Goal: Task Accomplishment & Management: Manage account settings

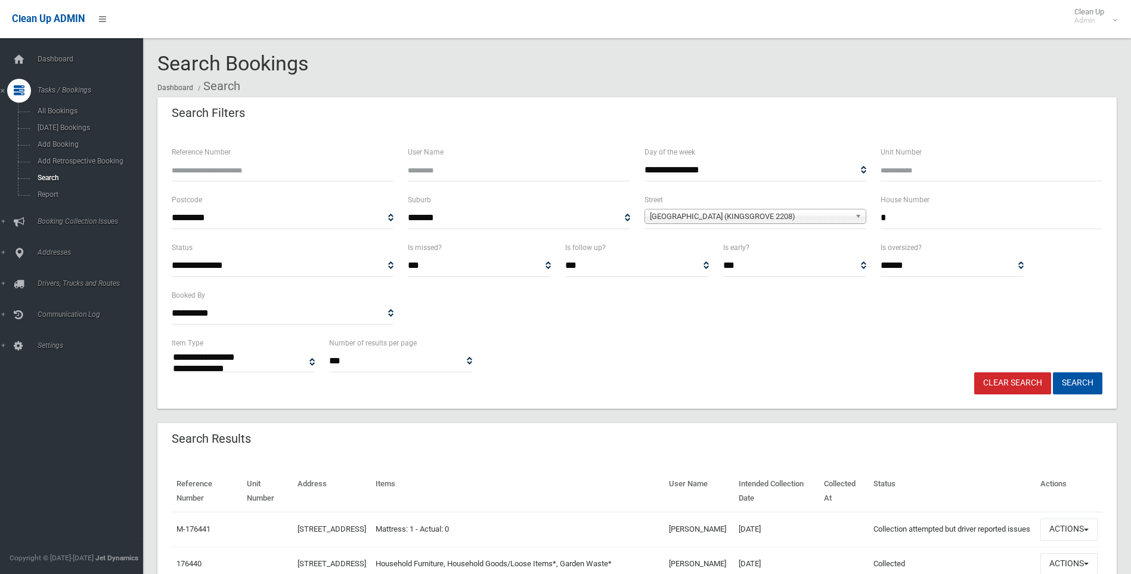
select select
click at [693, 216] on span "Bobadah Street (KINGSGROVE 2208)" at bounding box center [750, 216] width 200 height 14
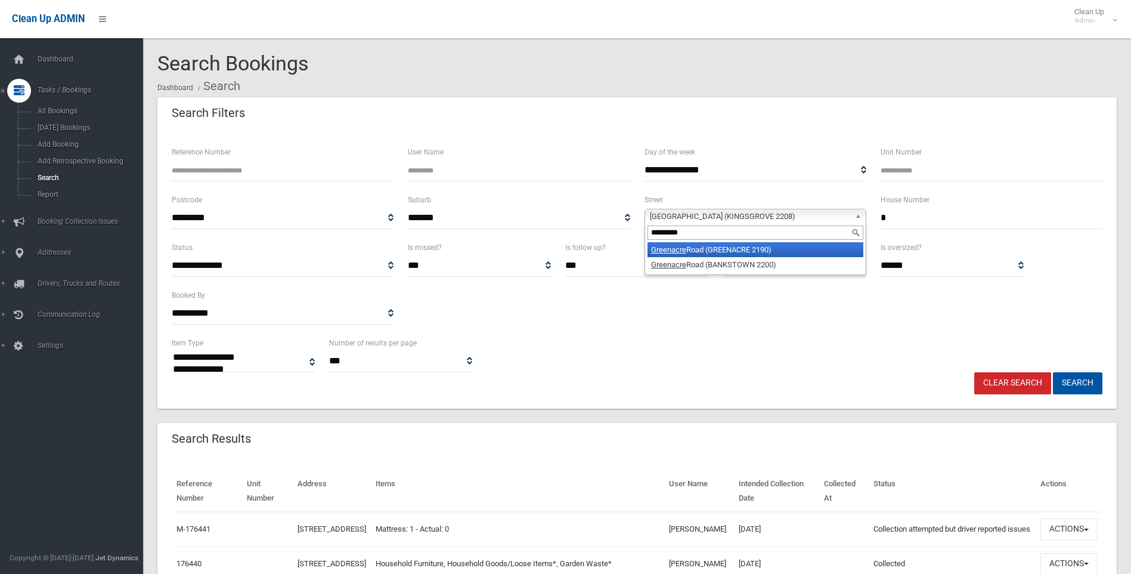
type input "*********"
click at [702, 244] on li "Greenacre Road (GREENACRE 2190)" at bounding box center [755, 249] width 216 height 15
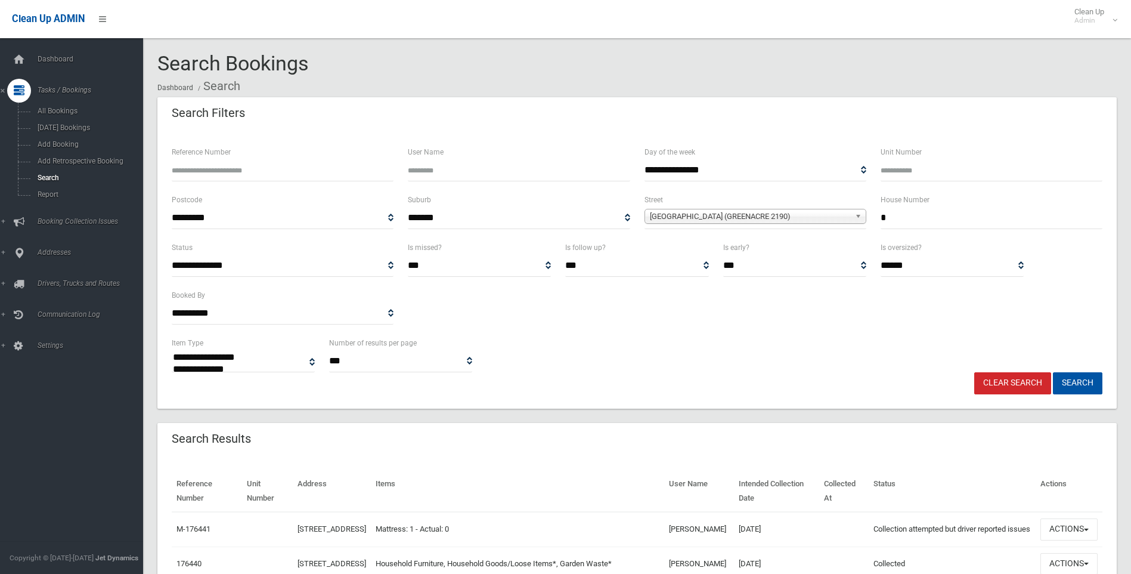
drag, startPoint x: 904, startPoint y: 212, endPoint x: 853, endPoint y: 225, distance: 52.3
click at [853, 225] on div "**********" at bounding box center [637, 217] width 945 height 48
type input "***"
click at [1071, 379] on button "Search" at bounding box center [1077, 383] width 49 height 22
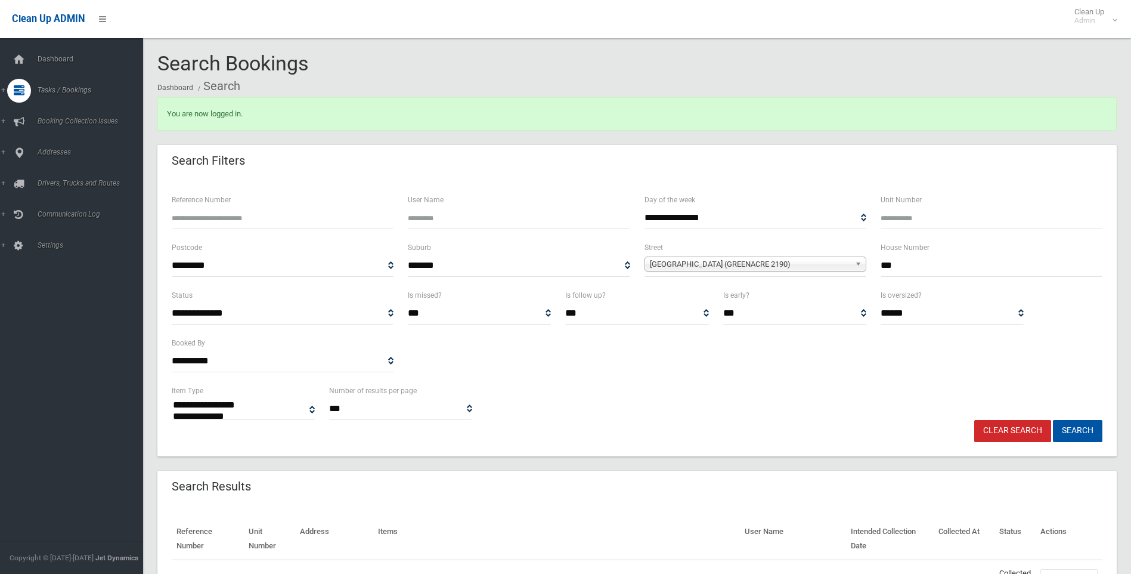
select select
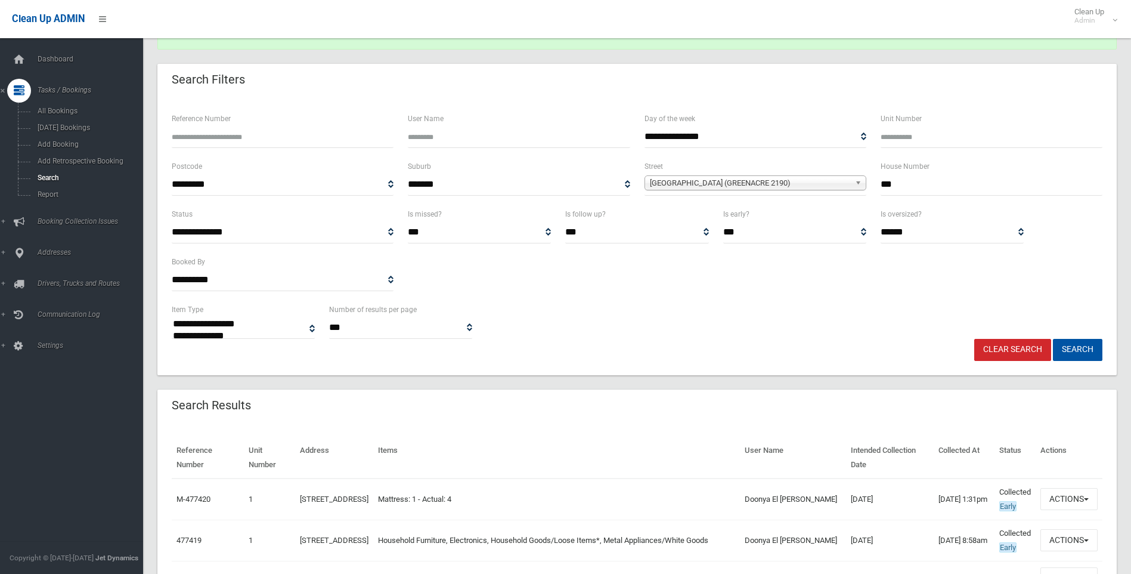
scroll to position [238, 0]
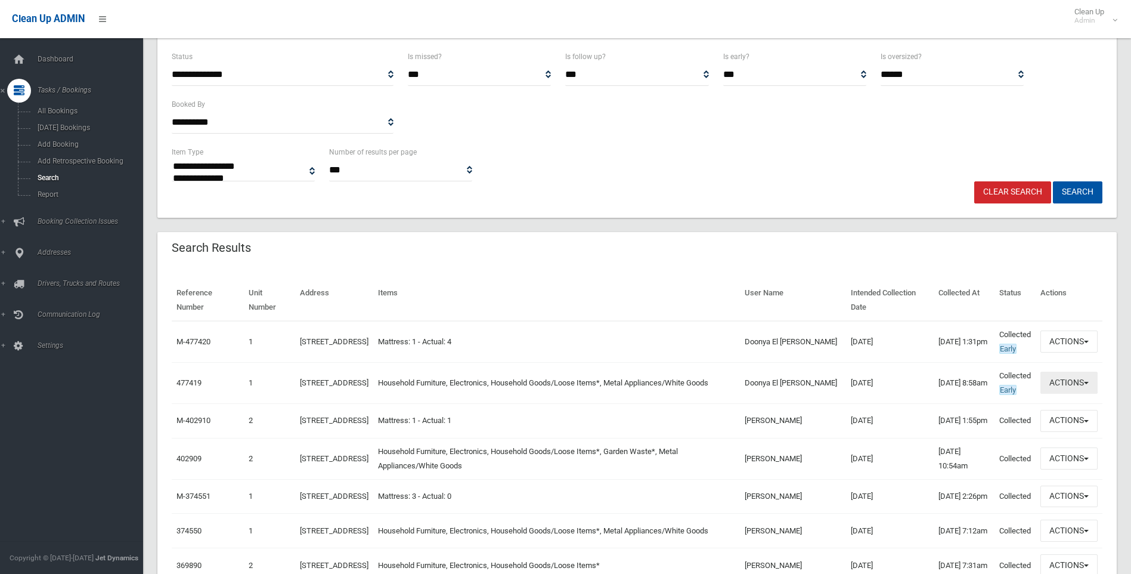
click at [1085, 381] on button "Actions" at bounding box center [1068, 382] width 57 height 22
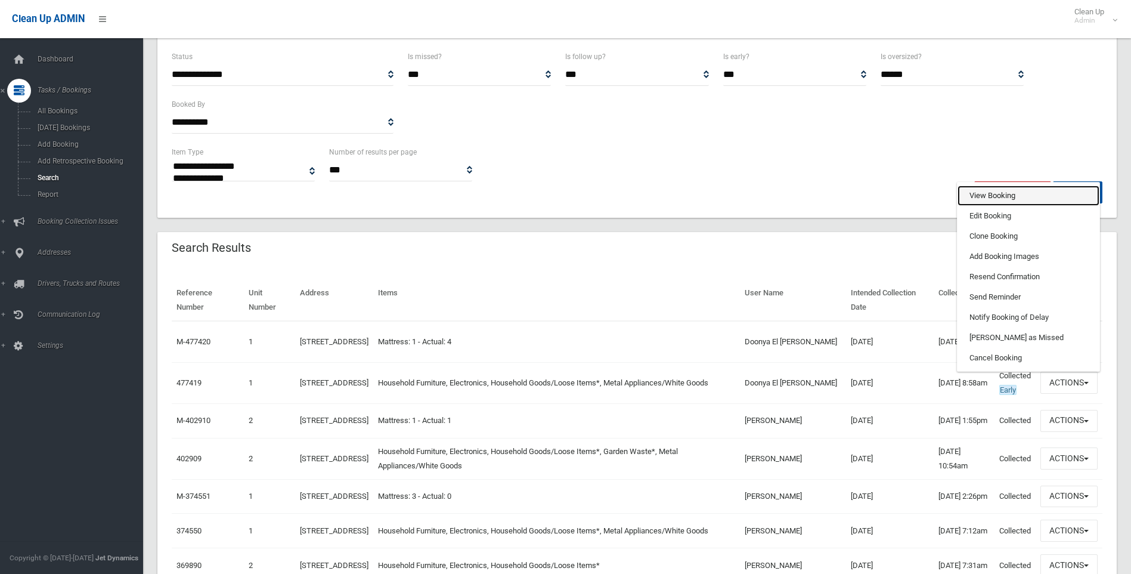
click at [1002, 193] on link "View Booking" at bounding box center [1028, 195] width 142 height 20
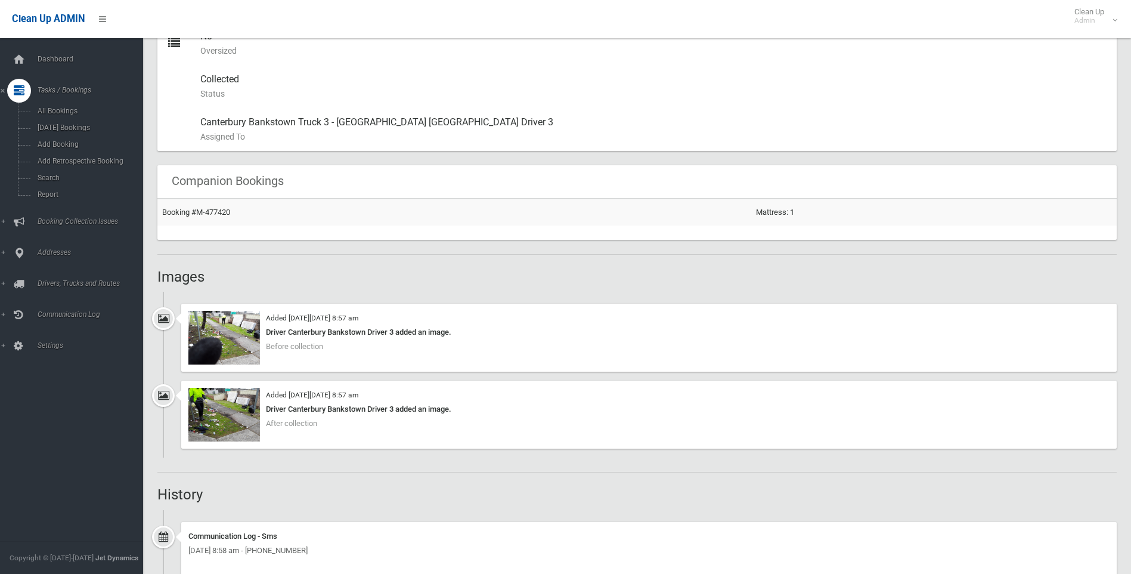
scroll to position [656, 0]
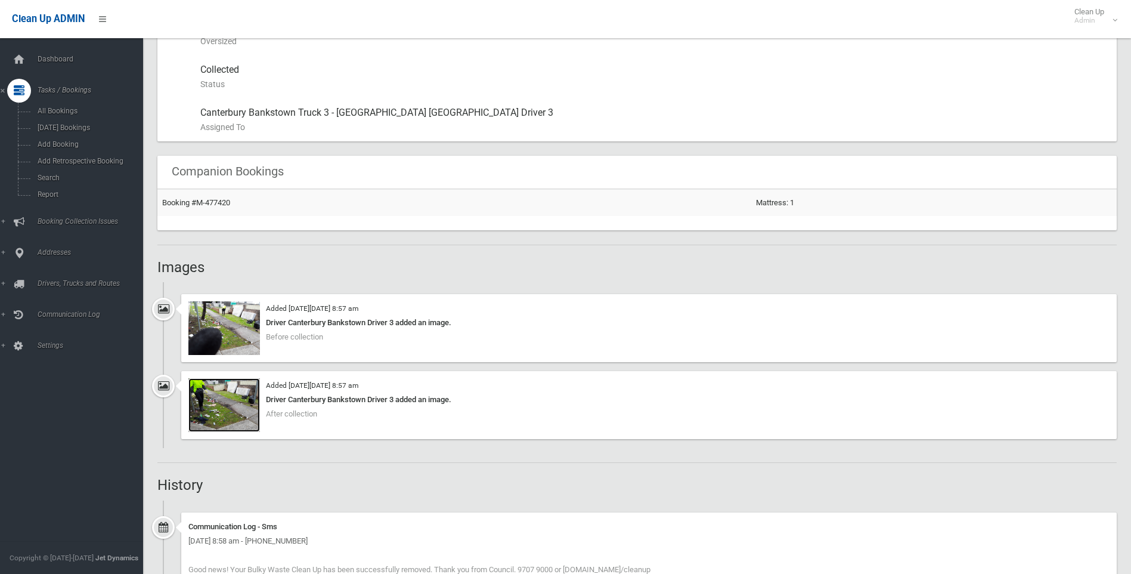
click at [222, 403] on img at bounding box center [224, 405] width 72 height 54
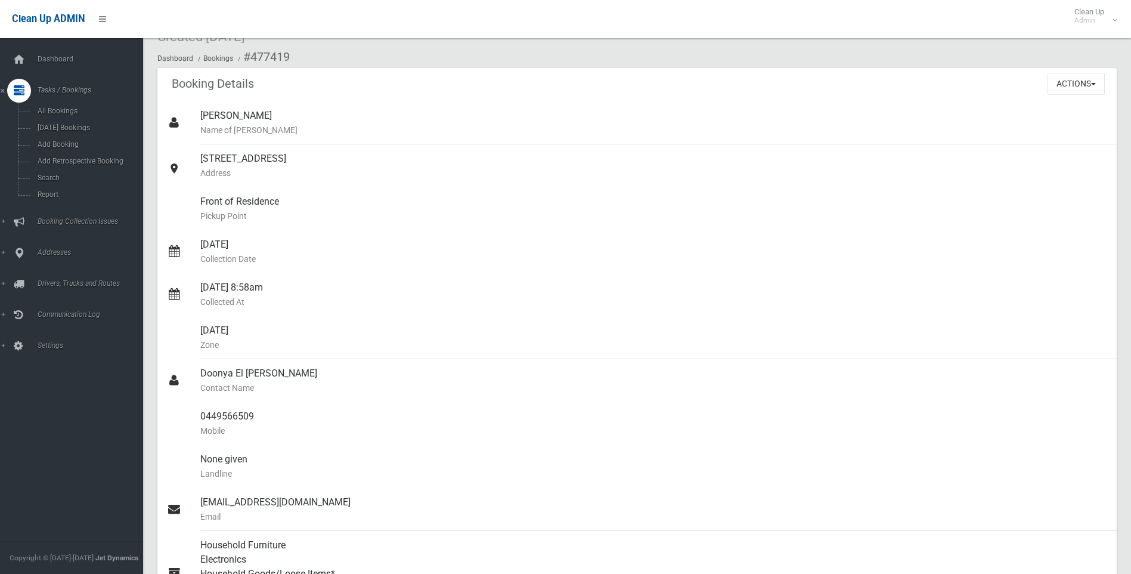
scroll to position [0, 0]
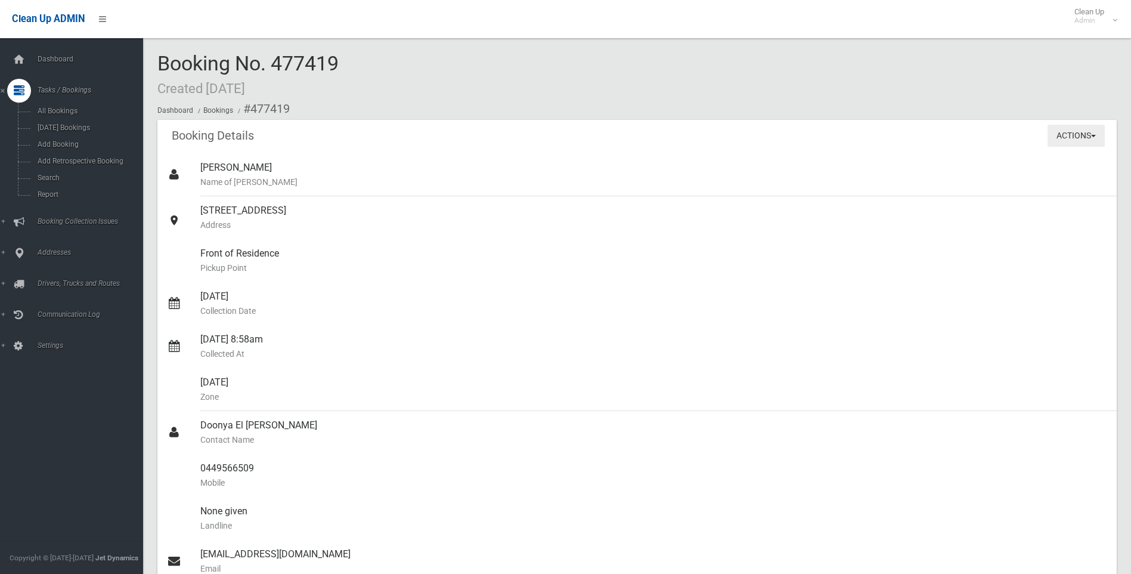
click at [1096, 135] on button "Actions" at bounding box center [1075, 136] width 57 height 22
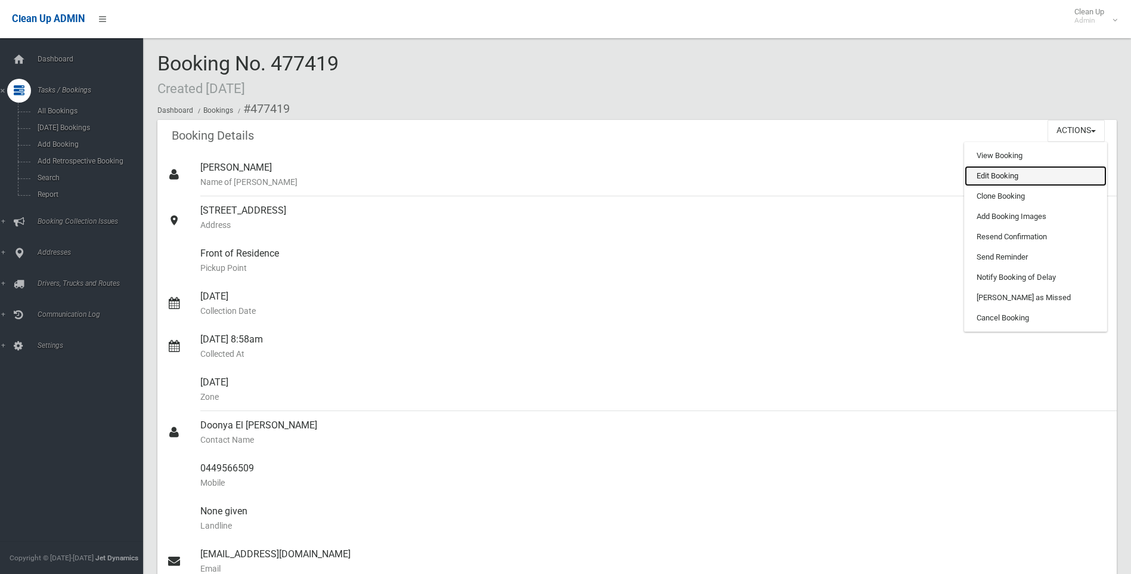
click at [994, 172] on link "Edit Booking" at bounding box center [1036, 176] width 142 height 20
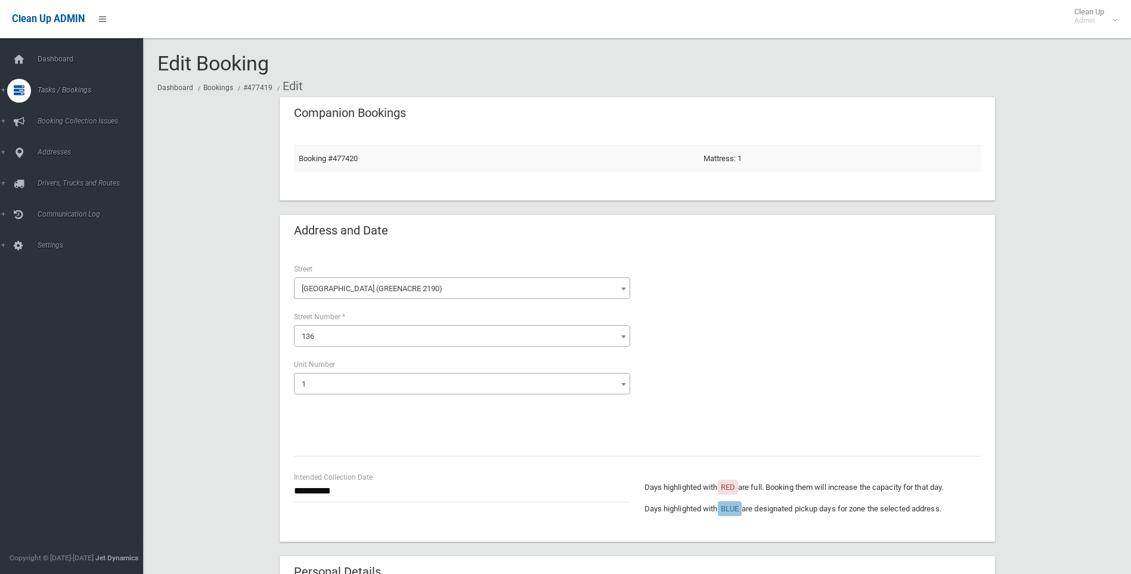
select select "*"
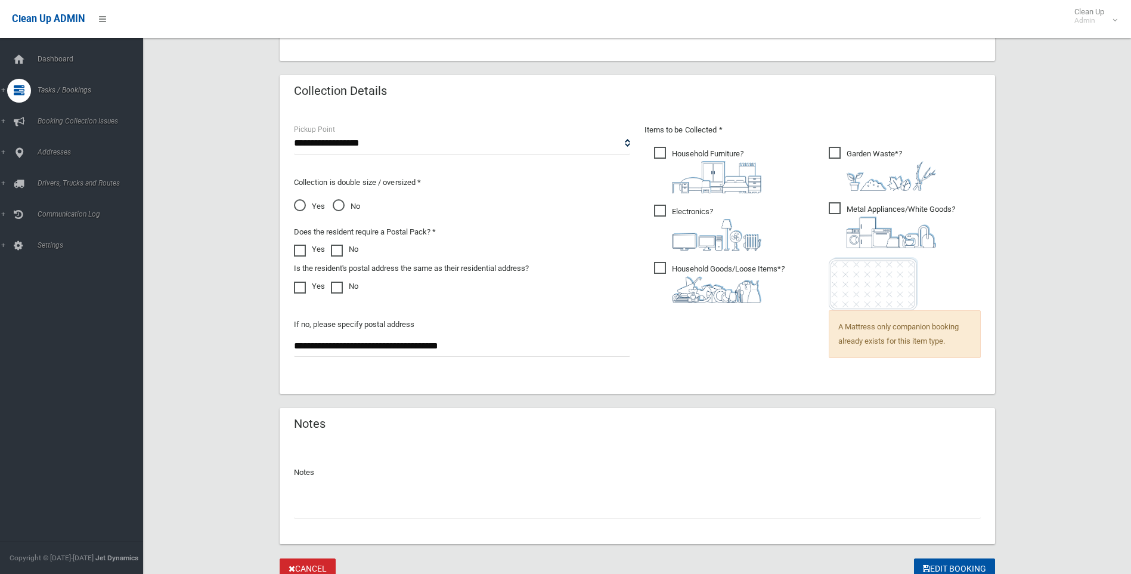
scroll to position [799, 0]
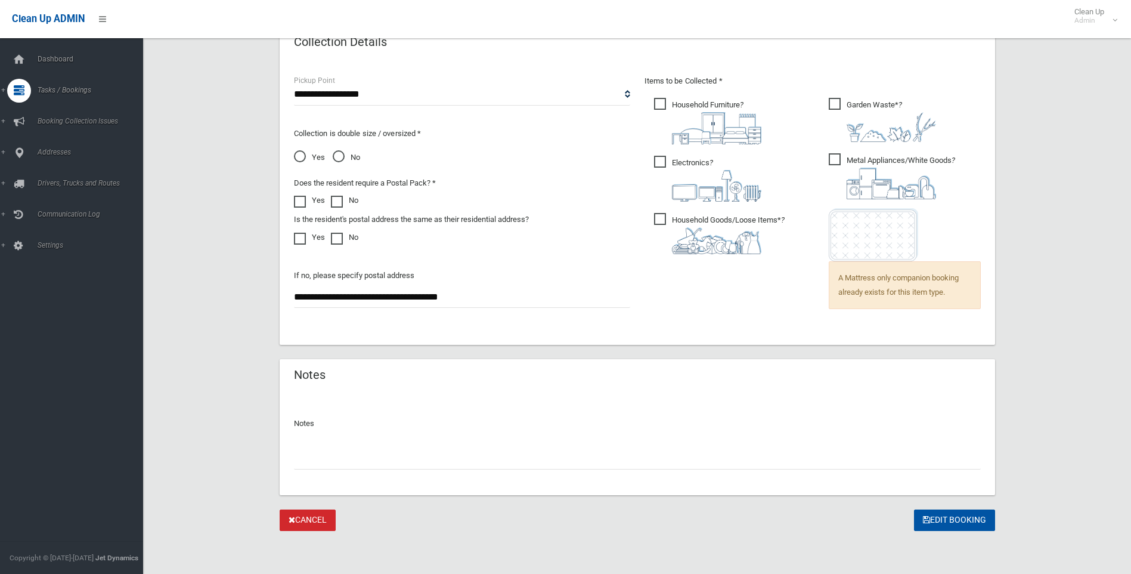
click at [317, 451] on input "text" at bounding box center [637, 458] width 687 height 22
type input "*"
type input "**********"
click at [942, 516] on button "Edit Booking" at bounding box center [954, 520] width 81 height 22
